Goal: Information Seeking & Learning: Find specific page/section

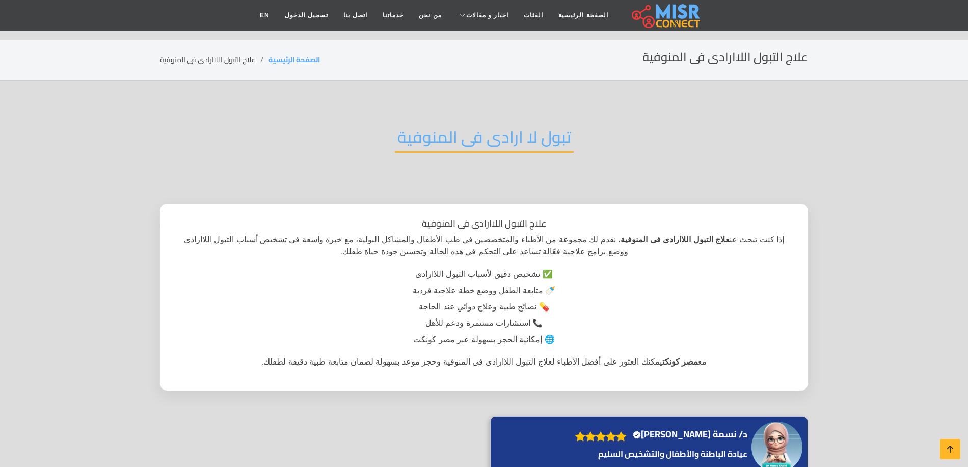
scroll to position [306, 0]
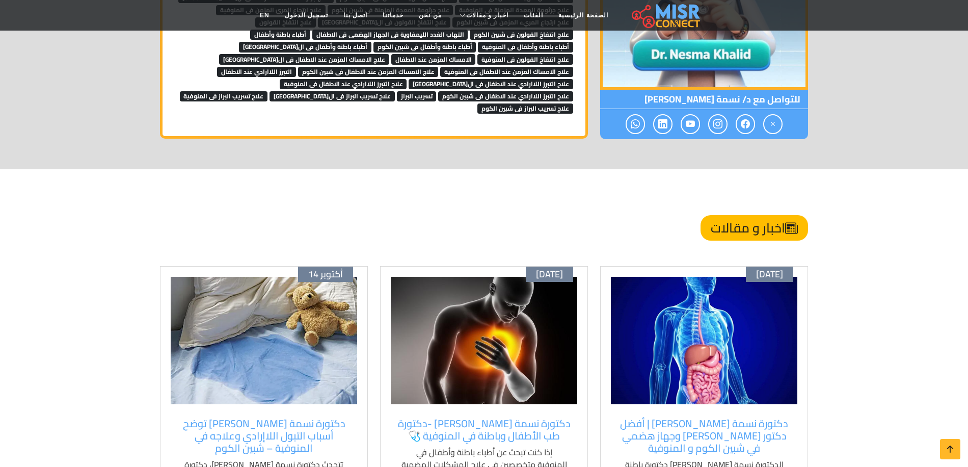
scroll to position [1172, 0]
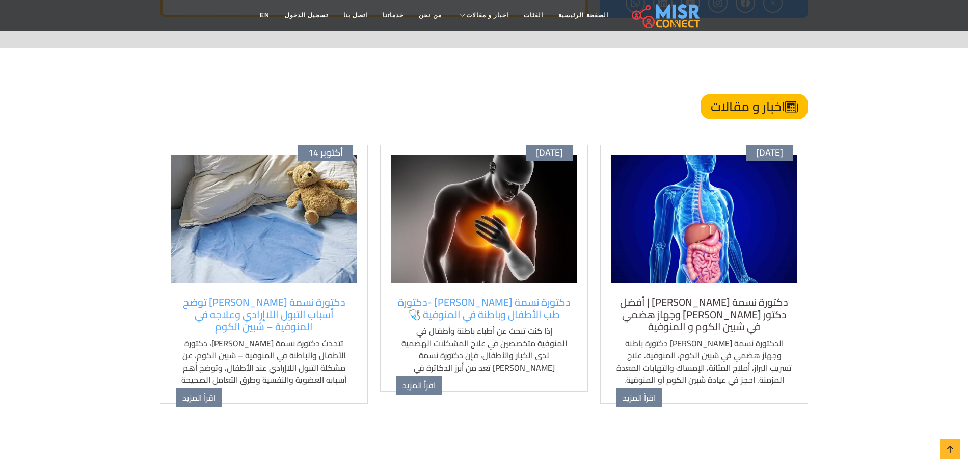
click at [715, 296] on h5 "دكتورة نسمة [PERSON_NAME] | أفضل دكتور [PERSON_NAME] وجهاز هضمي في شبين الكوم و…" at bounding box center [704, 314] width 176 height 37
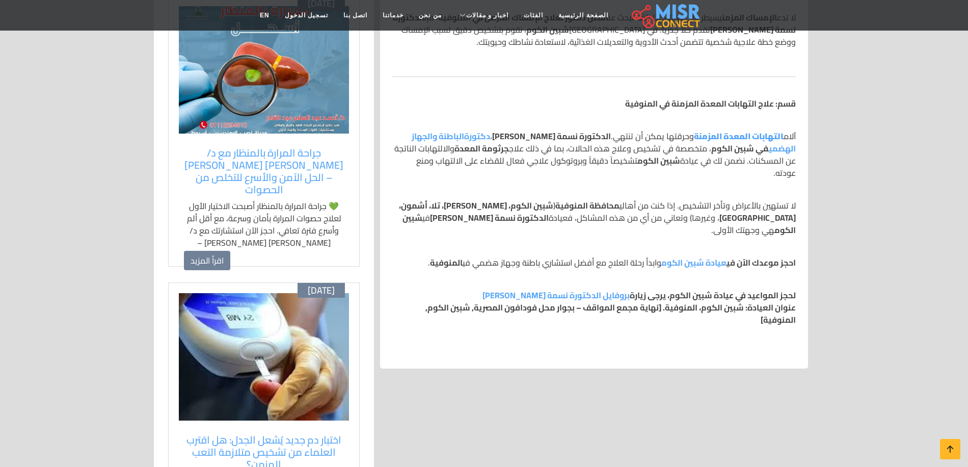
scroll to position [764, 0]
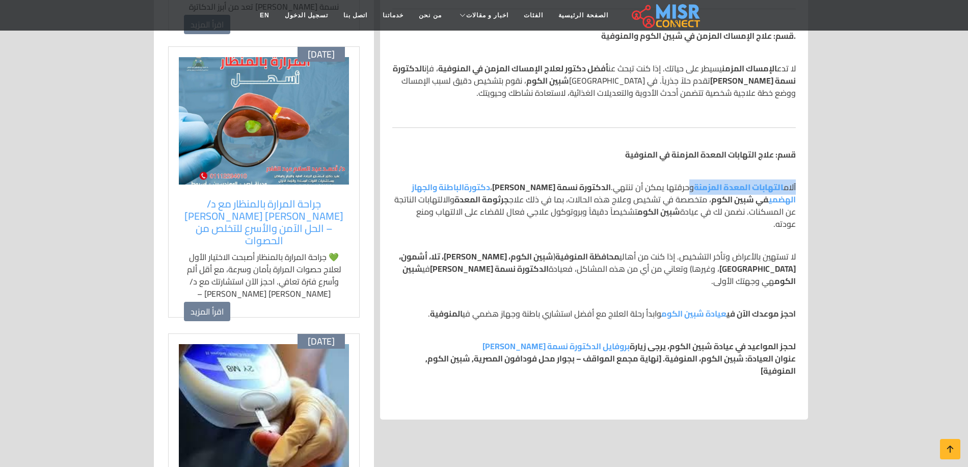
drag, startPoint x: 798, startPoint y: 156, endPoint x: 690, endPoint y: 157, distance: 108.1
click at [690, 157] on div "بواسطة: د/ نسمة خالد الغلبان إذا كنت في محافظة المنوفية أو مدينة شبين الكوم وتب…" at bounding box center [594, 84] width 416 height 649
copy p "آلام التهابات المعدة المزمنة"
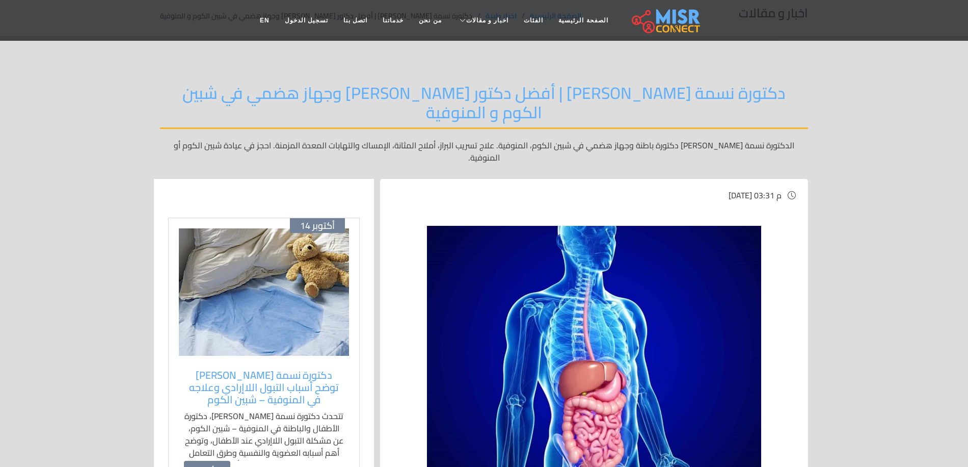
scroll to position [0, 0]
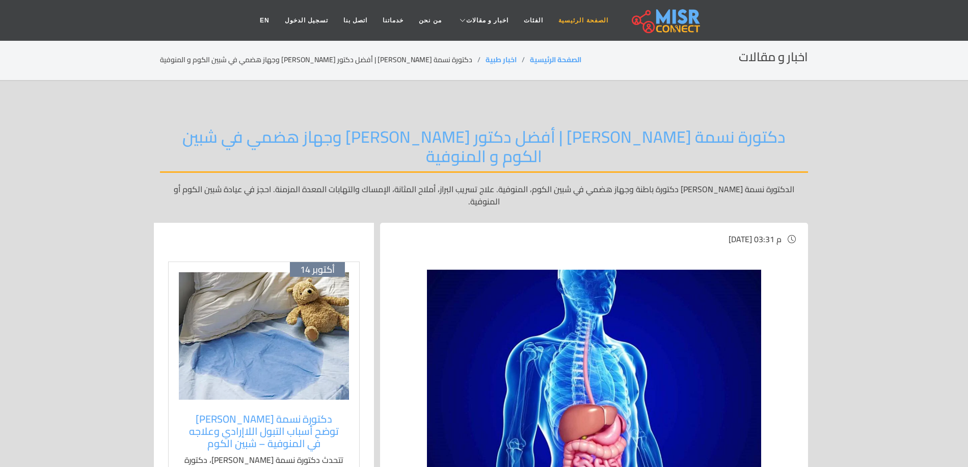
click at [575, 20] on link "الصفحة الرئيسية" at bounding box center [583, 20] width 65 height 19
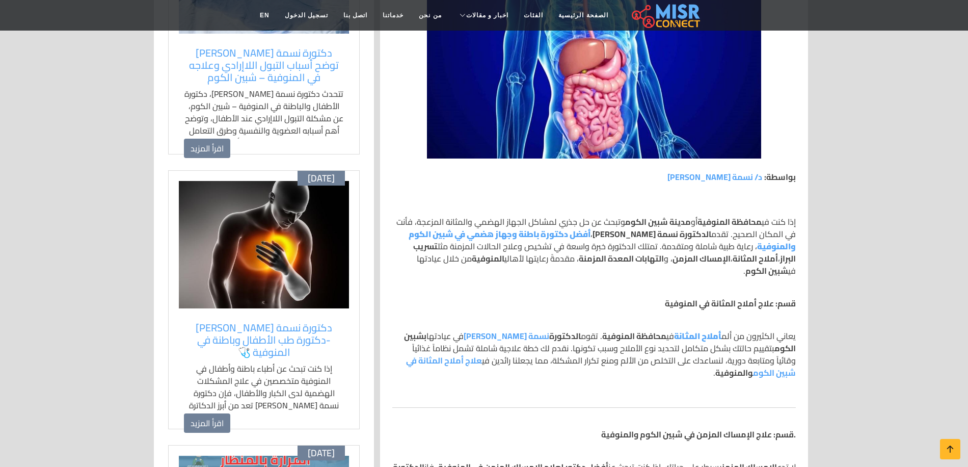
scroll to position [357, 0]
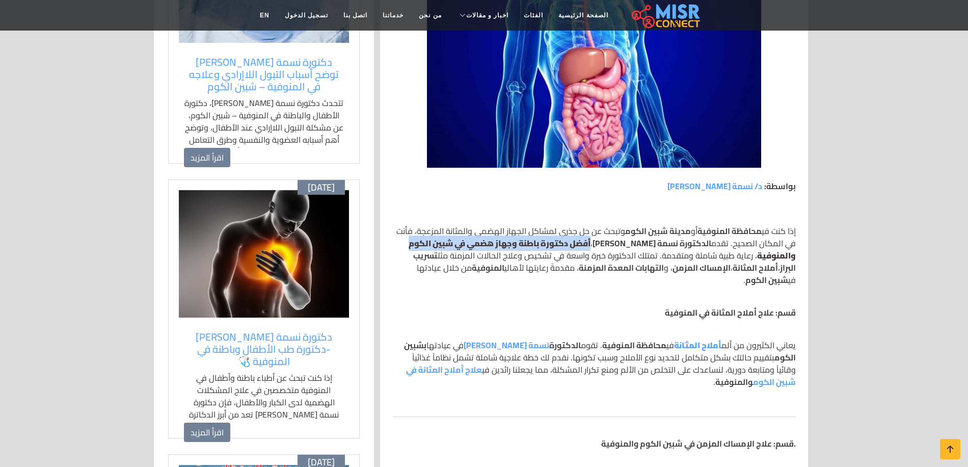
drag, startPoint x: 595, startPoint y: 211, endPoint x: 408, endPoint y: 211, distance: 186.5
click at [408, 225] on p "إذا كنت في محافظة المنوفية أو مدينة شبين الكوم وتبحث عن حل جذري لمشاكل الجهاز ا…" at bounding box center [594, 255] width 404 height 61
copy p "أفضل دكتورة باطنة وجهاز هضمي في شبين الكوم"
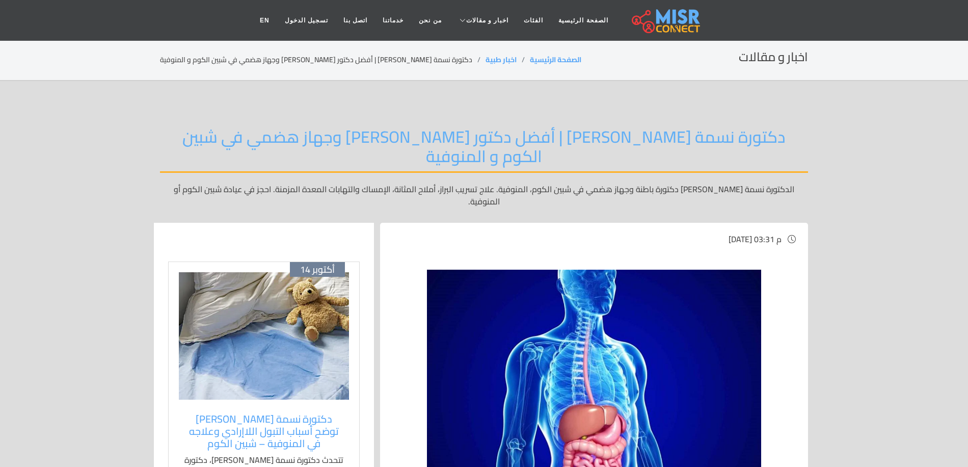
click at [268, 281] on img at bounding box center [264, 335] width 170 height 127
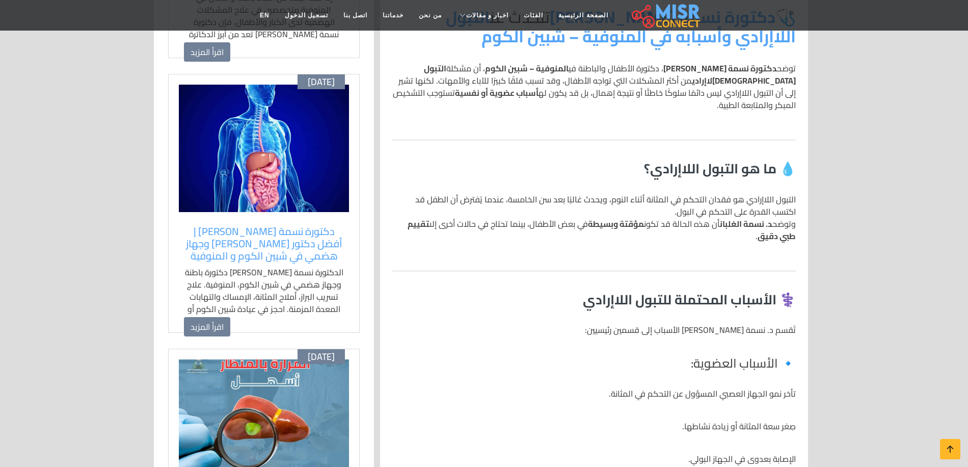
scroll to position [612, 0]
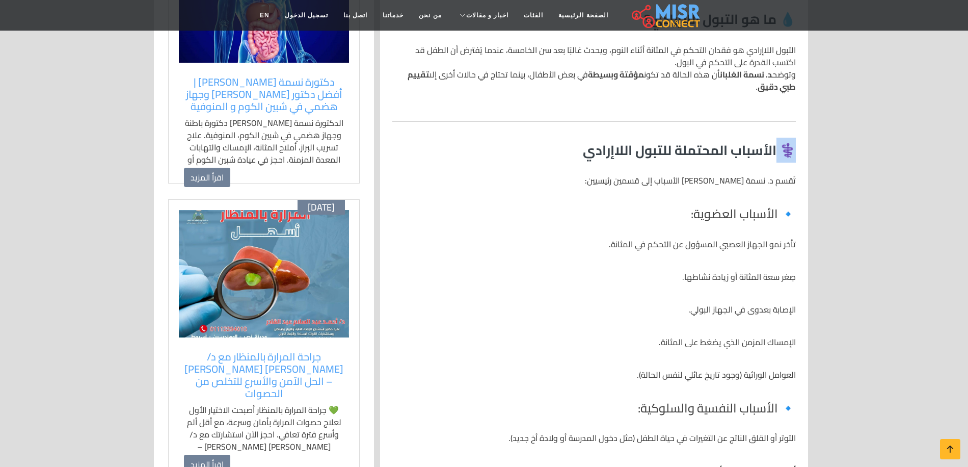
drag, startPoint x: 743, startPoint y: 124, endPoint x: 625, endPoint y: 132, distance: 118.0
drag, startPoint x: 656, startPoint y: 143, endPoint x: 654, endPoint y: 125, distance: 17.9
click at [656, 174] on p "تُقسم د. نسمة خالد الغلبان الأسباب إلى قسمين رئيسيين:" at bounding box center [594, 180] width 404 height 12
click at [654, 142] on h3 "⚕️ الأسباب المحتملة للتبول اللاإرادي" at bounding box center [594, 150] width 404 height 16
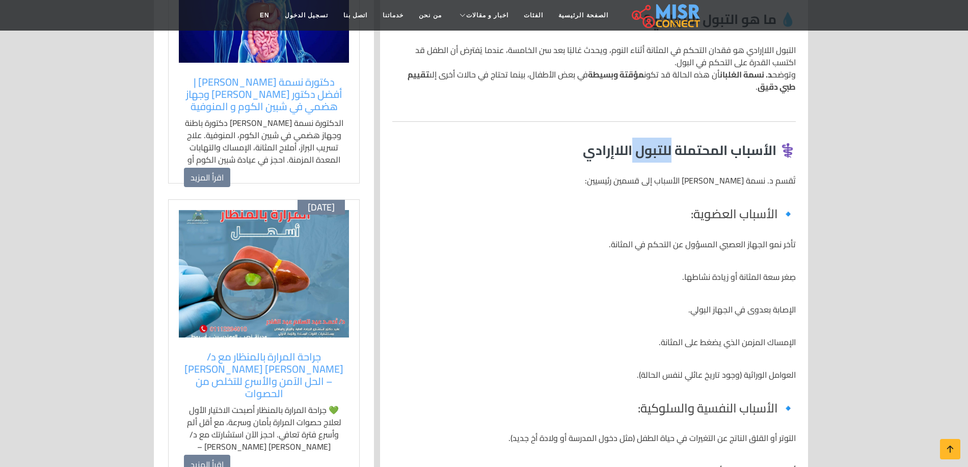
drag, startPoint x: 654, startPoint y: 119, endPoint x: 618, endPoint y: 119, distance: 36.2
click at [654, 142] on h3 "⚕️ الأسباب المحتملة للتبول اللاإرادي" at bounding box center [594, 150] width 404 height 16
click at [605, 142] on h3 "⚕️ الأسباب المحتملة للتبول اللاإرادي" at bounding box center [594, 150] width 404 height 16
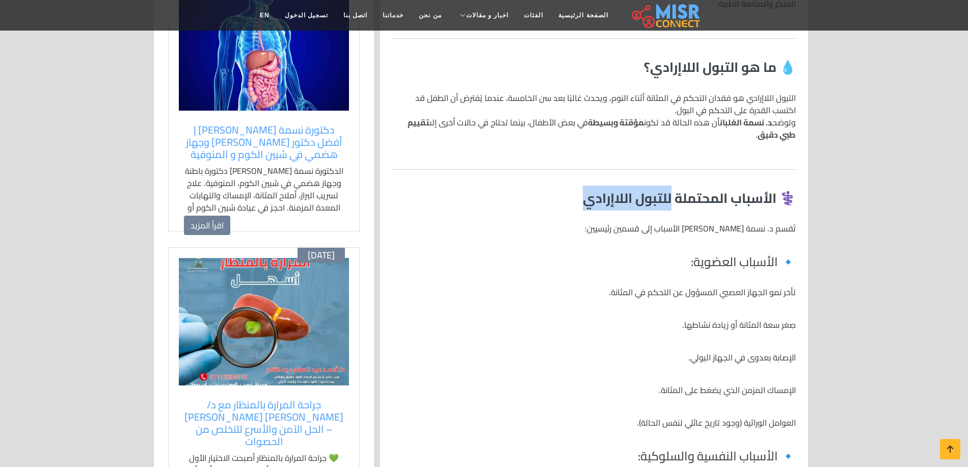
scroll to position [561, 0]
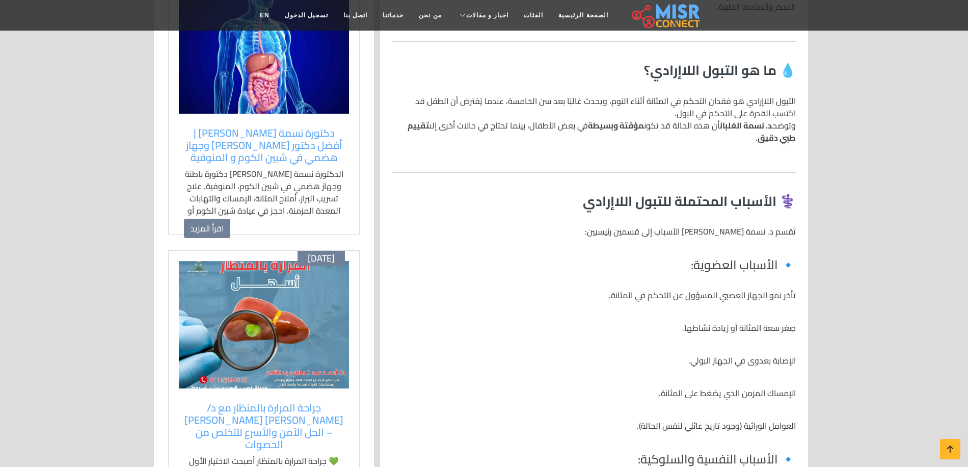
drag, startPoint x: 797, startPoint y: 199, endPoint x: 765, endPoint y: 199, distance: 32.1
click at [750, 258] on h4 "🔹 الأسباب العضوية:" at bounding box center [594, 265] width 404 height 15
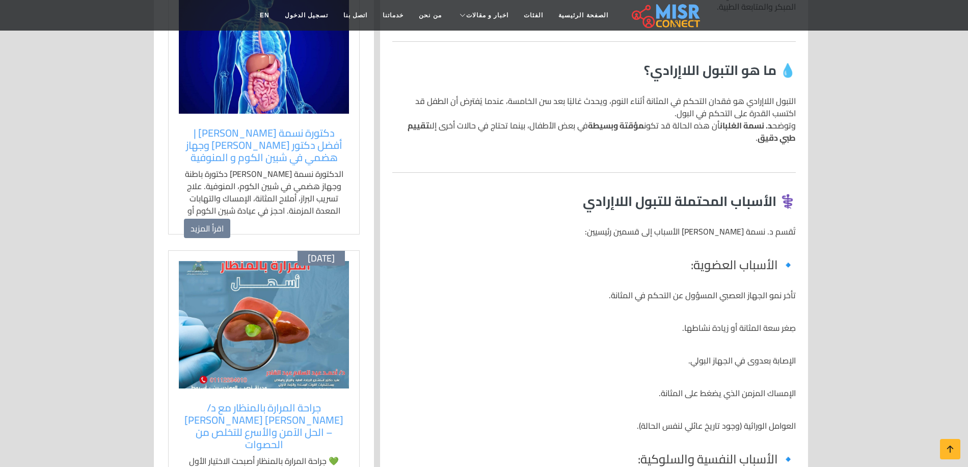
click at [750, 258] on h4 "🔹 الأسباب العضوية:" at bounding box center [594, 265] width 404 height 15
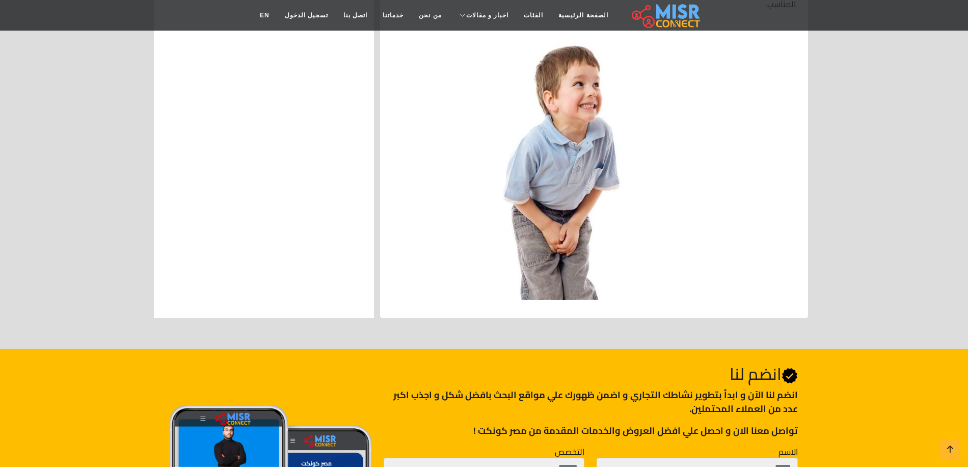
scroll to position [1682, 0]
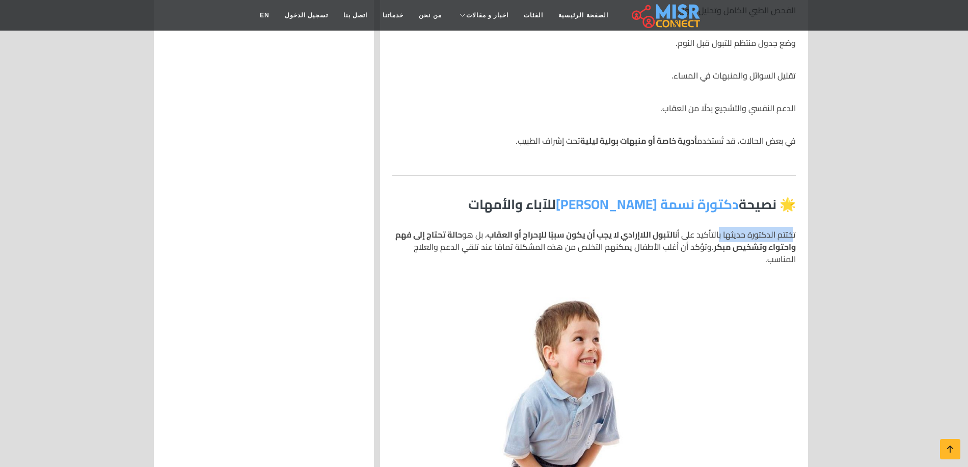
drag, startPoint x: 793, startPoint y: 204, endPoint x: 720, endPoint y: 204, distance: 73.4
click at [720, 228] on p "تختتم الدكتورة حديثها بالتأكيد على أن التبول اللاإرادي لا يجب أن يكون سببًا للإ…" at bounding box center [594, 246] width 404 height 37
click at [689, 228] on p "تختتم الدكتورة حديثها بالتأكيد على أن التبول اللاإرادي لا يجب أن يكون سببًا للإ…" at bounding box center [594, 246] width 404 height 37
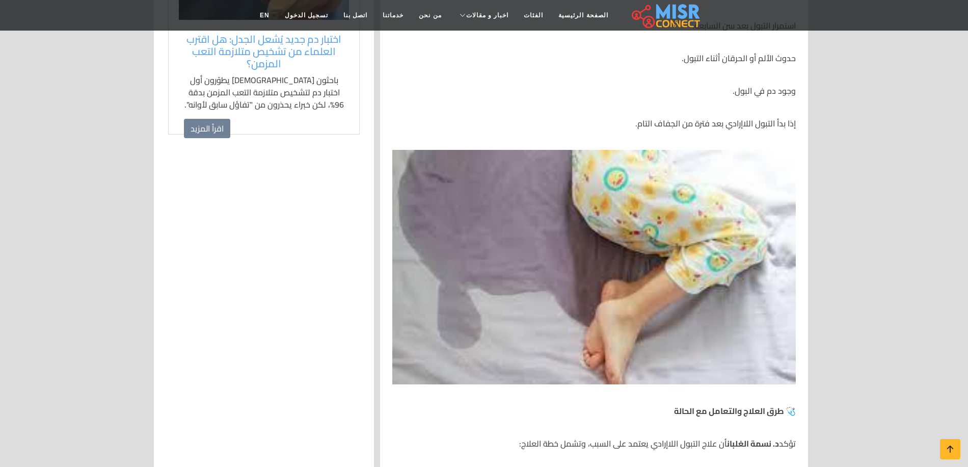
scroll to position [1070, 0]
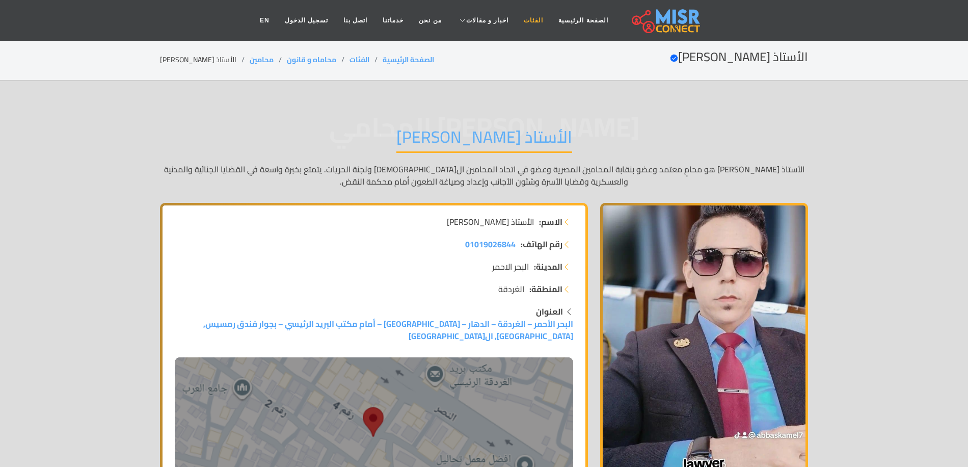
click at [528, 21] on link "الفئات" at bounding box center [533, 20] width 35 height 19
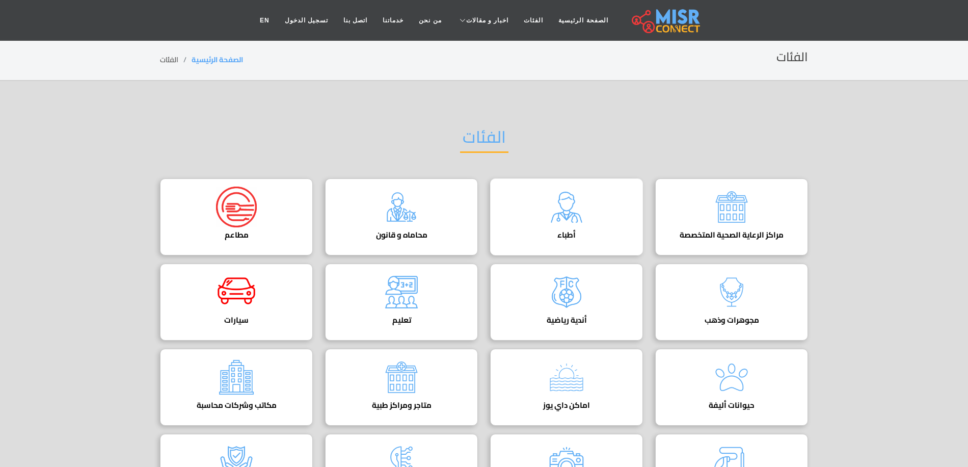
click at [608, 223] on div "أطباء دليل الأطباء في مصر | اعرف أحسن دكاترة في جميع التخصصات" at bounding box center [566, 216] width 153 height 77
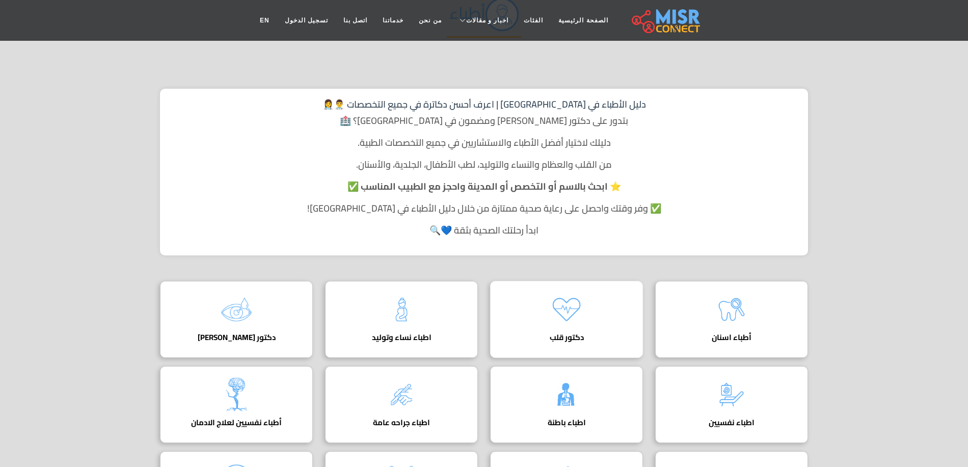
scroll to position [306, 0]
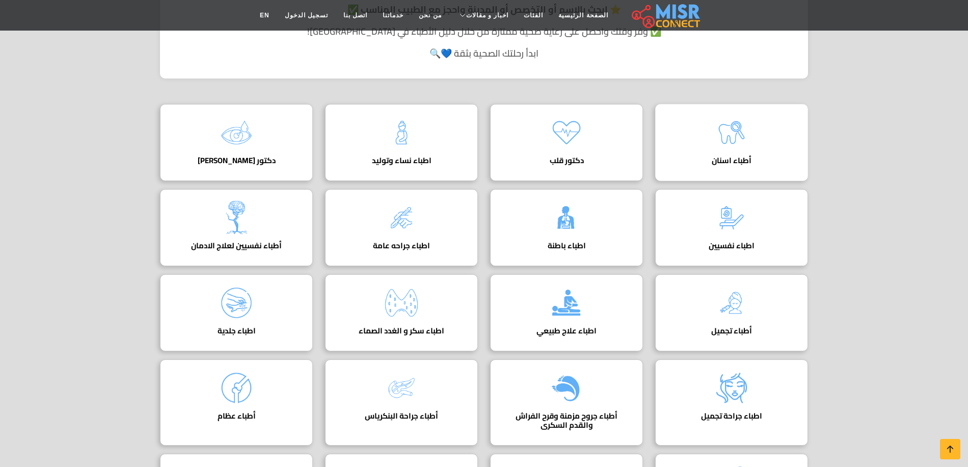
click at [730, 145] on img at bounding box center [731, 132] width 41 height 41
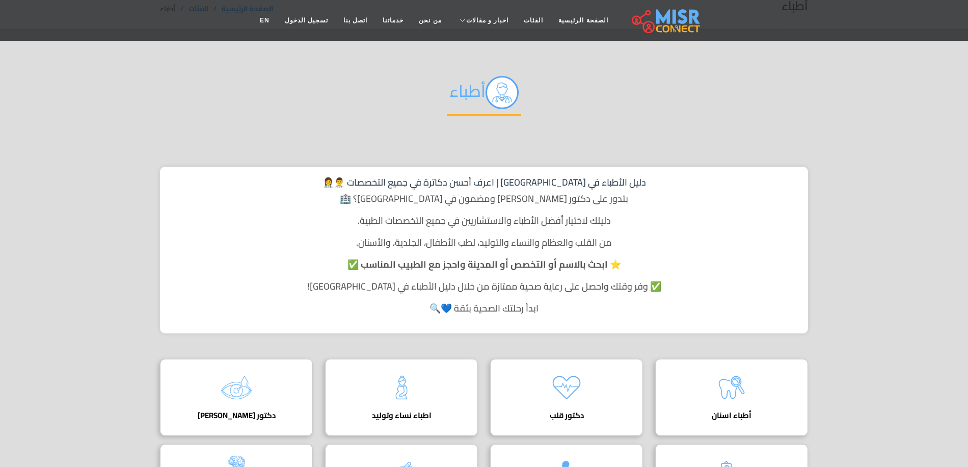
scroll to position [0, 0]
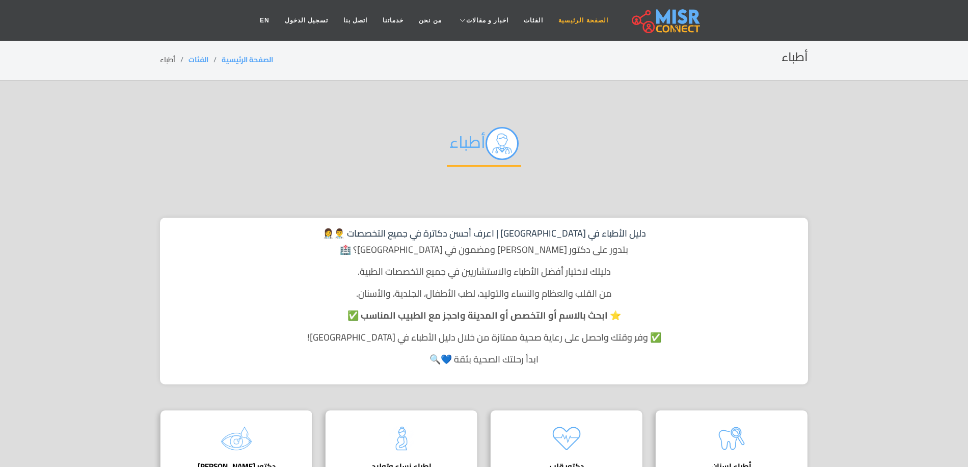
click at [566, 19] on link "الصفحة الرئيسية" at bounding box center [583, 20] width 65 height 19
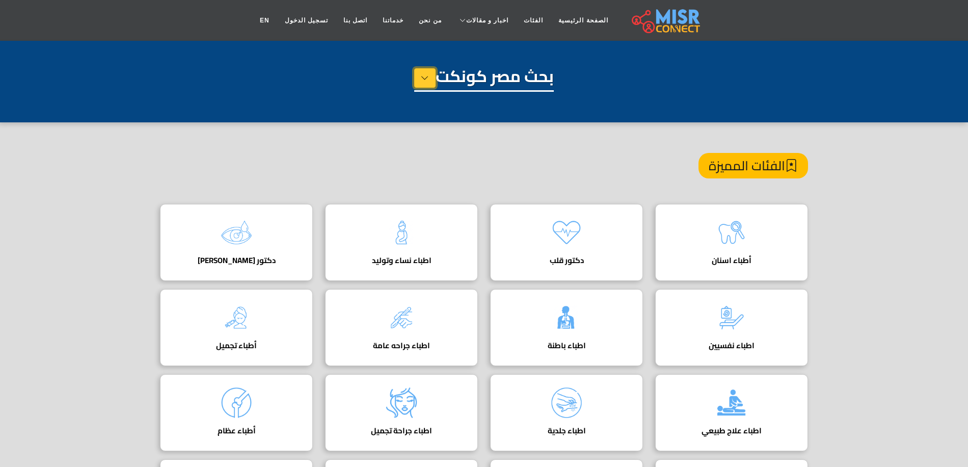
click at [422, 82] on icon at bounding box center [425, 77] width 8 height 15
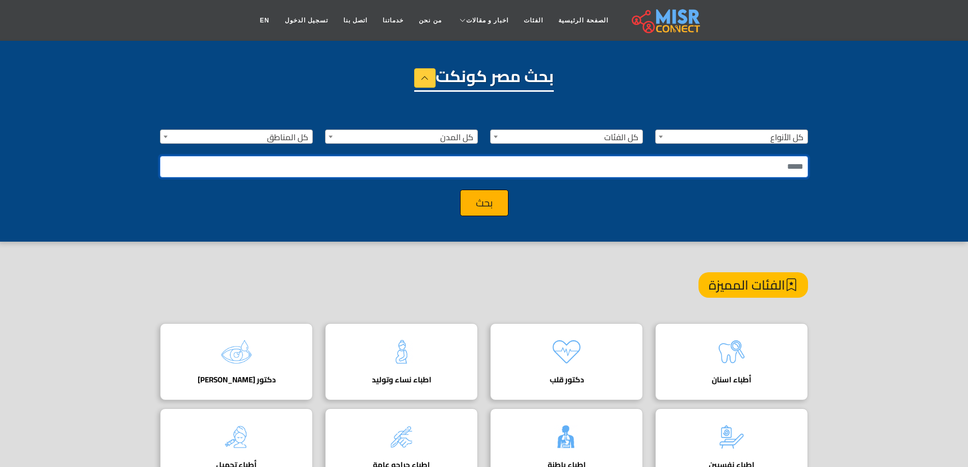
click at [559, 168] on input "text" at bounding box center [484, 166] width 648 height 21
type input "*"
type input "**********"
click at [460, 190] on button "بحث" at bounding box center [484, 203] width 48 height 27
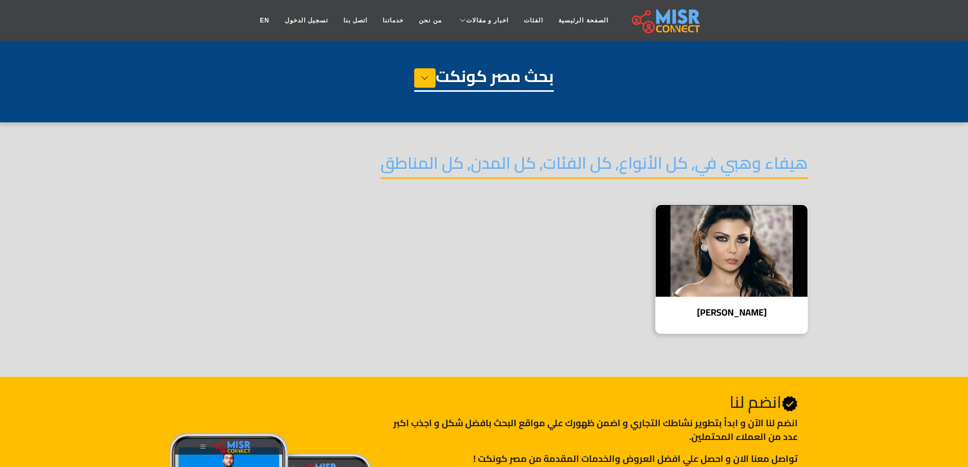
click at [718, 265] on img at bounding box center [732, 251] width 152 height 92
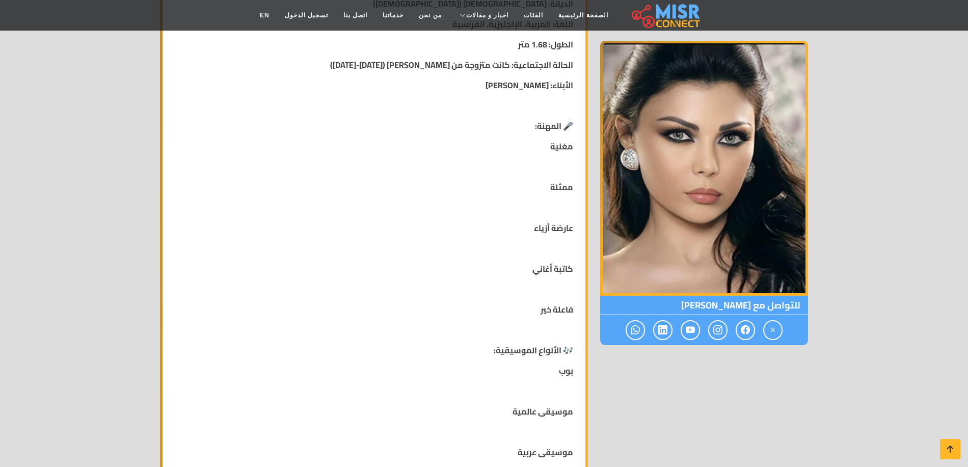
scroll to position [663, 0]
